Goal: Navigation & Orientation: Find specific page/section

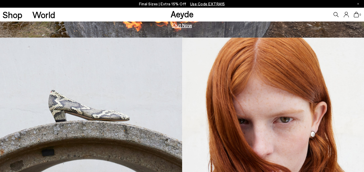
scroll to position [107, 0]
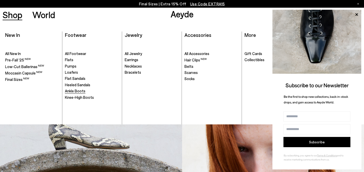
click at [78, 89] on span "Ankle Boots" at bounding box center [75, 91] width 21 height 5
click at [76, 67] on span "Pumps" at bounding box center [71, 66] width 12 height 5
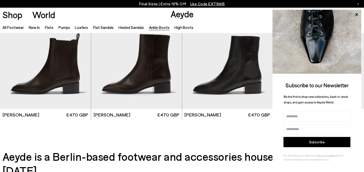
scroll to position [1115, 0]
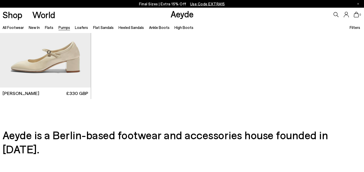
scroll to position [2199, 0]
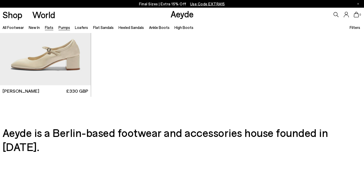
click at [50, 27] on link "Flats" at bounding box center [49, 27] width 8 height 5
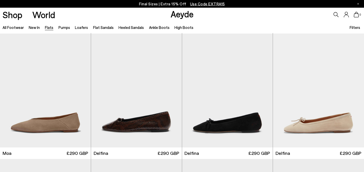
scroll to position [898, 0]
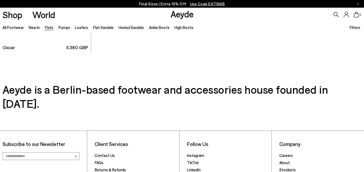
scroll to position [2745, 0]
